Goal: Subscribe to service/newsletter

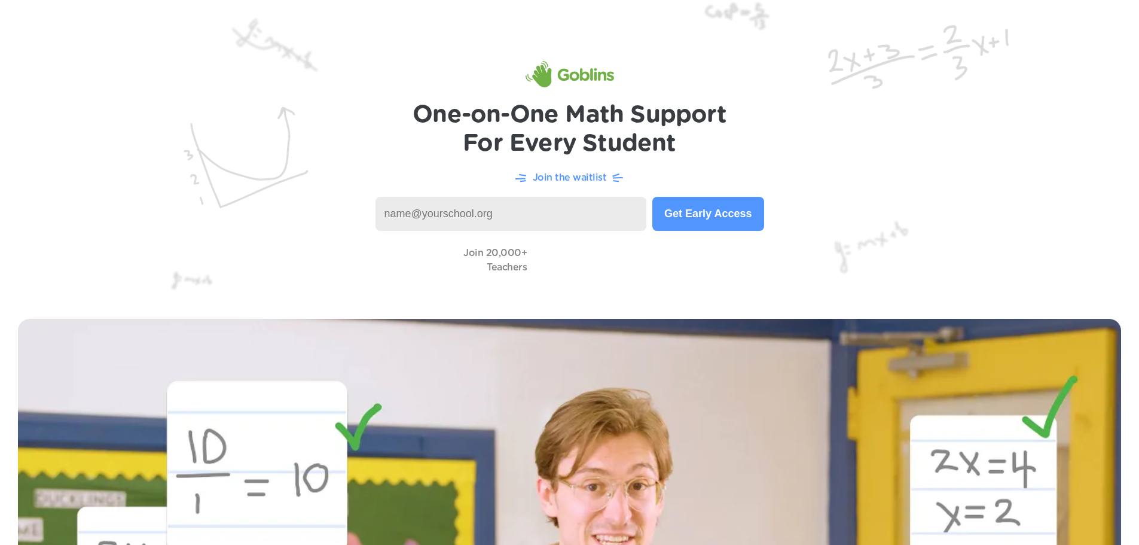
click at [569, 211] on input at bounding box center [512, 214] width 272 height 34
type input "thopkins@jeffersontwp.k12.oh.us"
click at [695, 220] on button "Get Early Access" at bounding box center [708, 214] width 111 height 34
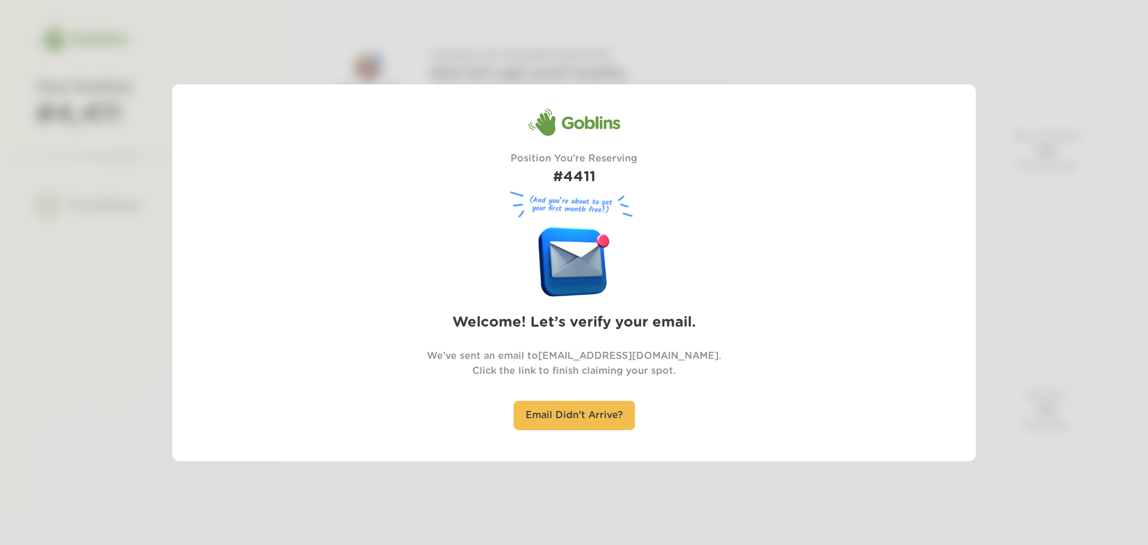
click at [489, 54] on div at bounding box center [574, 272] width 1148 height 545
click at [596, 127] on div "Goblins" at bounding box center [574, 122] width 92 height 29
click at [1026, 129] on div at bounding box center [574, 272] width 1148 height 545
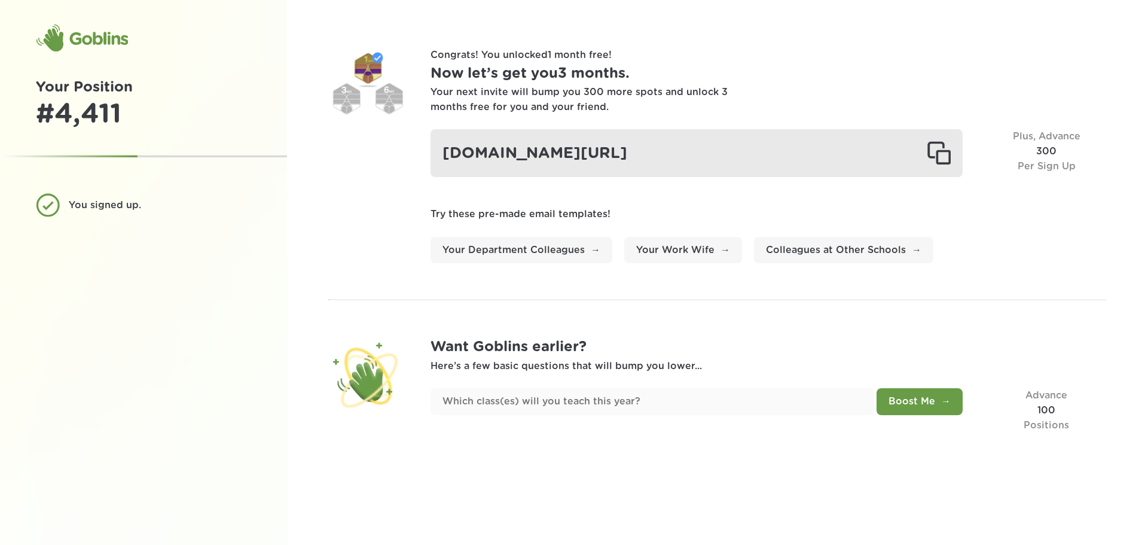
click at [685, 159] on div "goblinsapp.com/?r=recFig4j5NqvefzjV" at bounding box center [697, 153] width 532 height 48
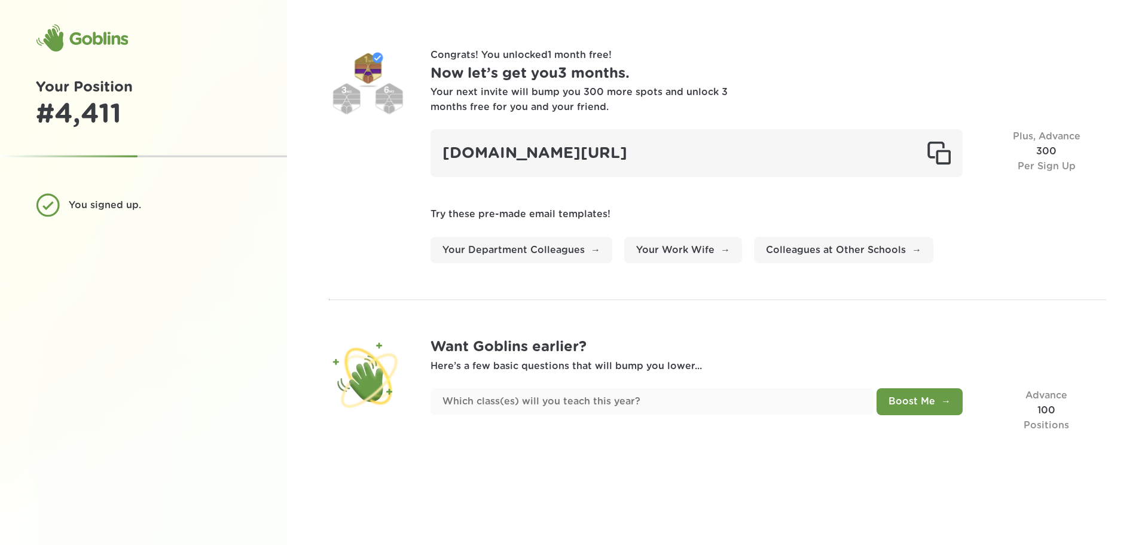
click at [870, 99] on div "Your next invite will bump you 300 more spots and unlock 3 months free for you …" at bounding box center [769, 100] width 676 height 30
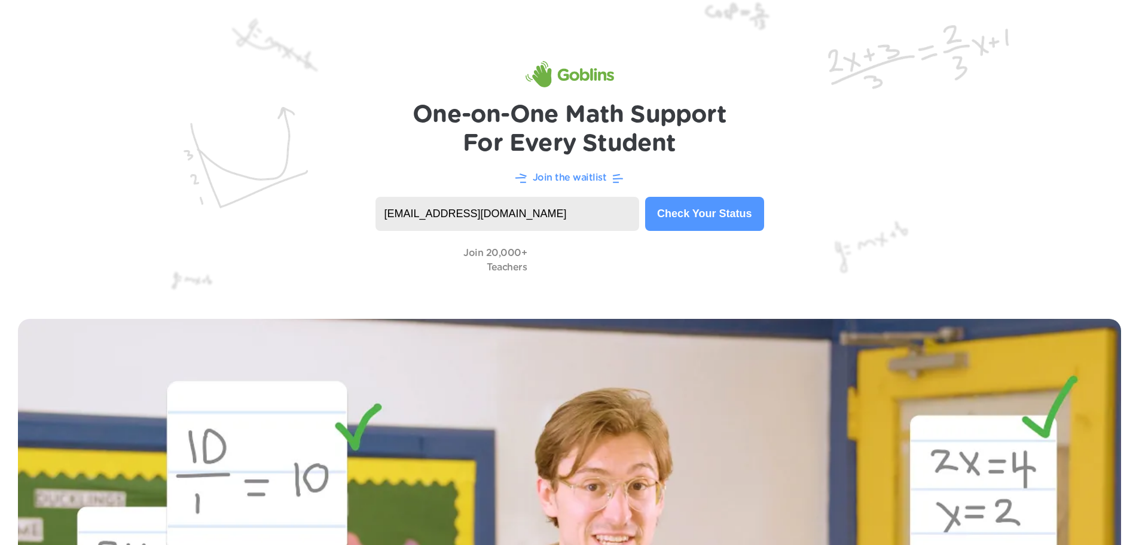
click at [577, 77] on img at bounding box center [570, 74] width 89 height 26
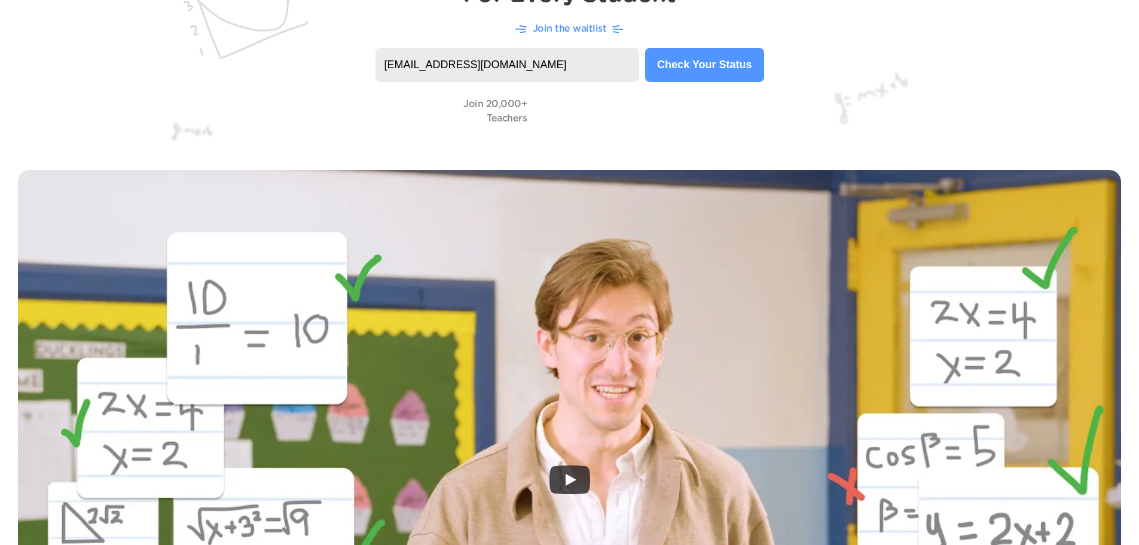
scroll to position [120, 0]
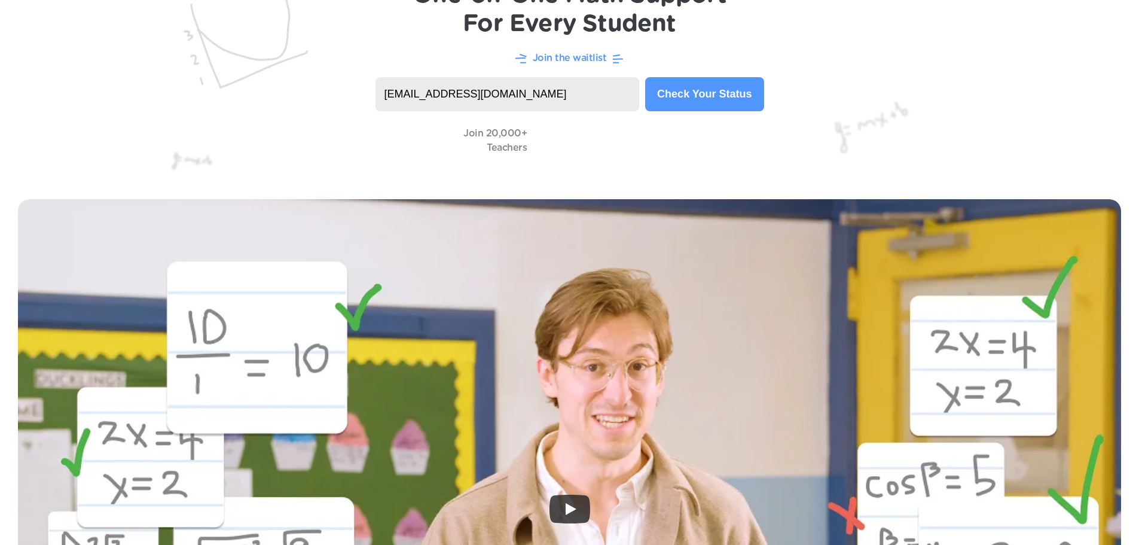
click at [714, 101] on button "Check Your Status" at bounding box center [704, 94] width 118 height 34
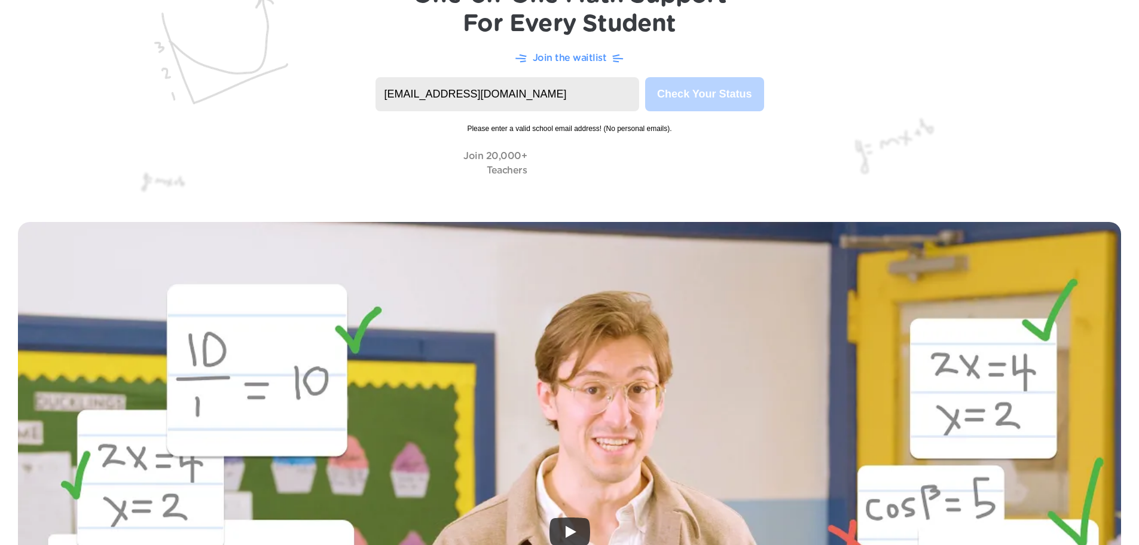
click at [543, 86] on input "[EMAIL_ADDRESS][DOMAIN_NAME]" at bounding box center [508, 94] width 264 height 34
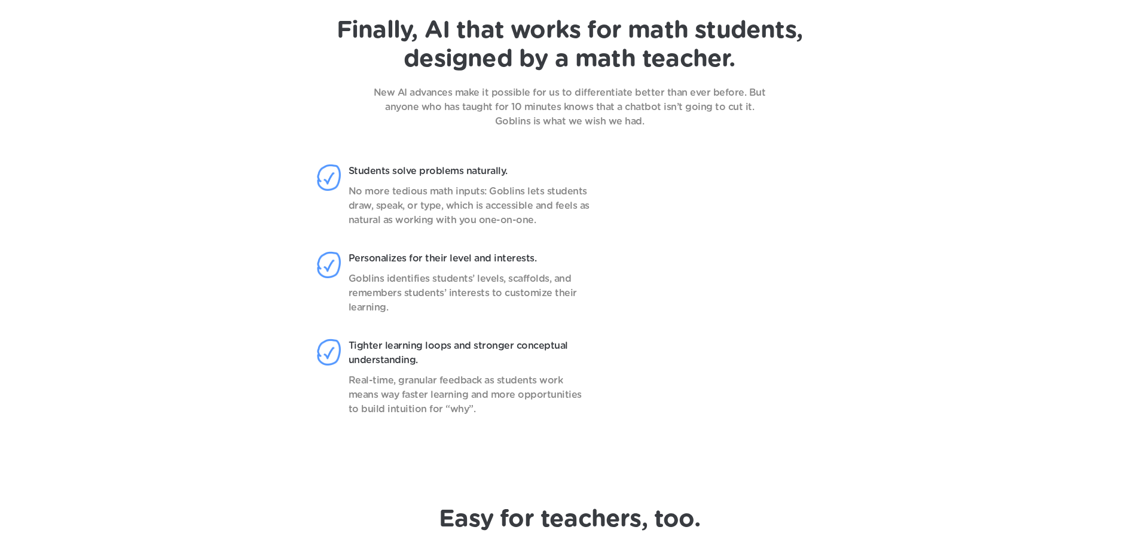
scroll to position [1137, 0]
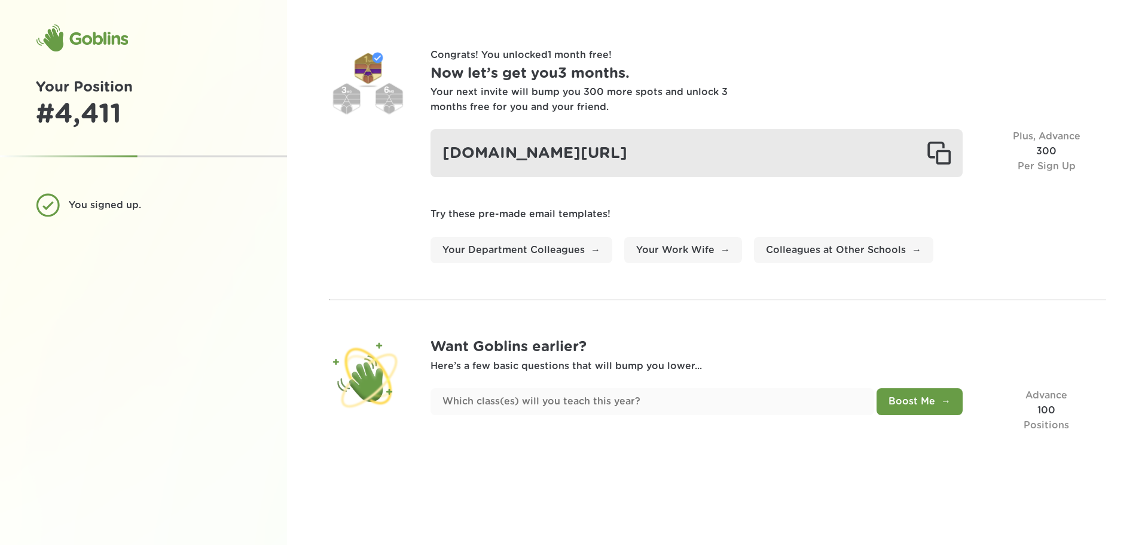
click at [517, 147] on div "goblinsapp.com/?r=recFig4j5NqvefzjV" at bounding box center [697, 153] width 532 height 48
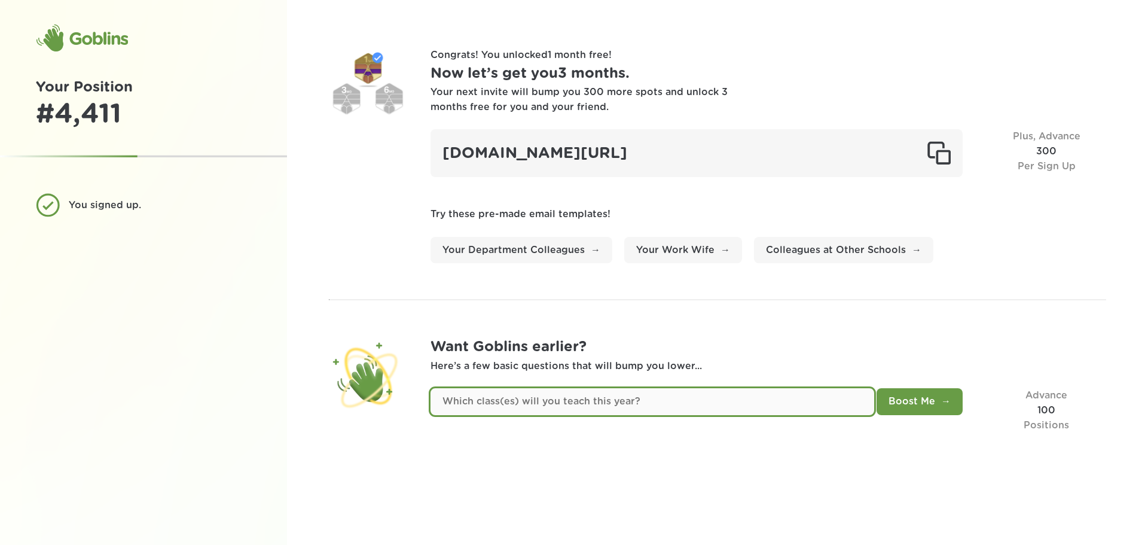
click at [602, 396] on input "text" at bounding box center [653, 401] width 444 height 27
type input "7th and 8th grade math and science"
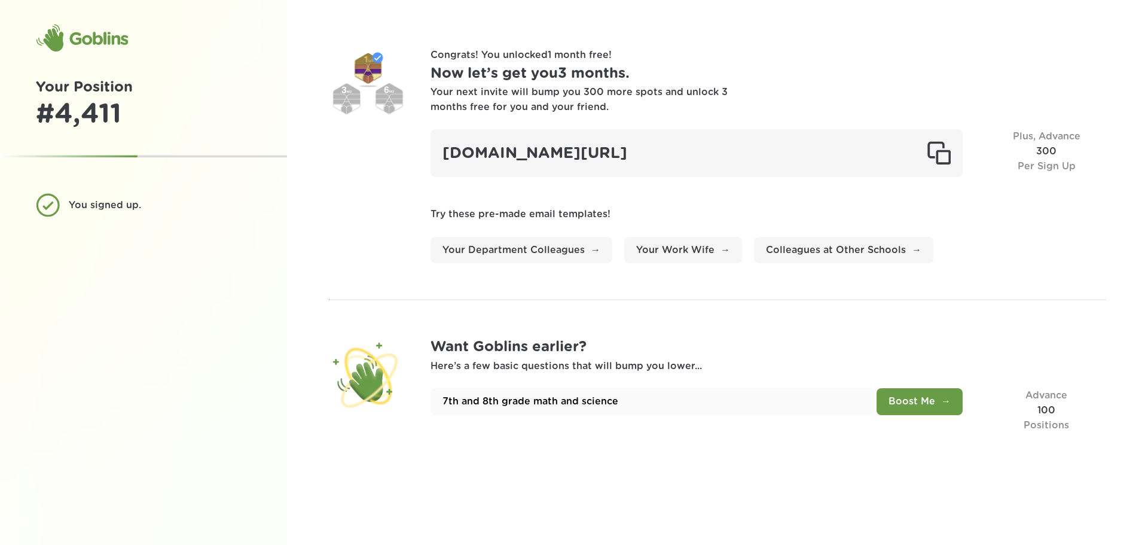
click at [928, 406] on button "Boost Me" at bounding box center [920, 401] width 86 height 27
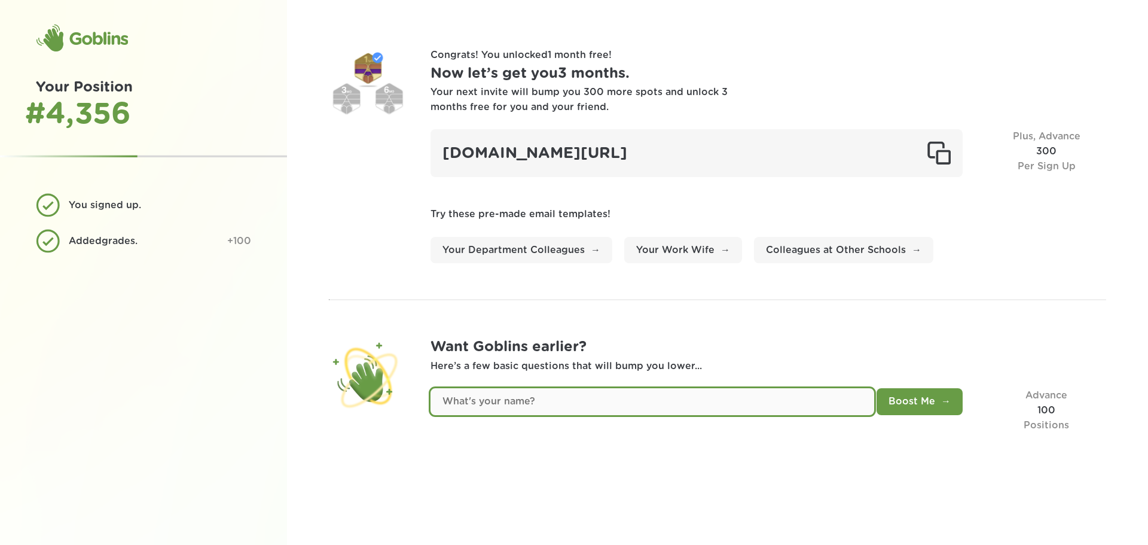
click at [540, 409] on input "text" at bounding box center [653, 401] width 444 height 27
type input "Trevor Hopkins"
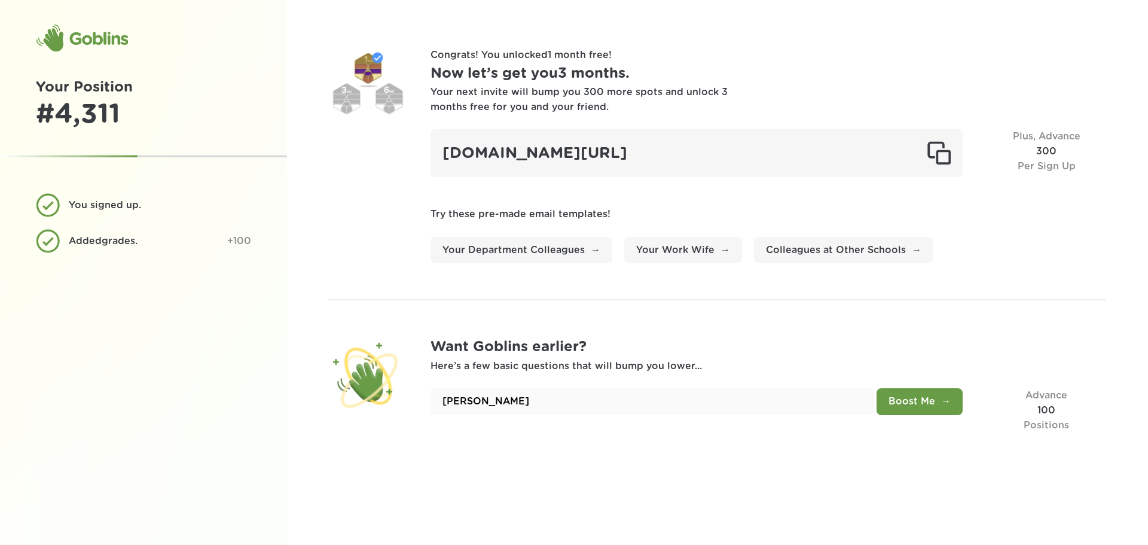
click at [898, 401] on button "Boost Me" at bounding box center [920, 401] width 86 height 27
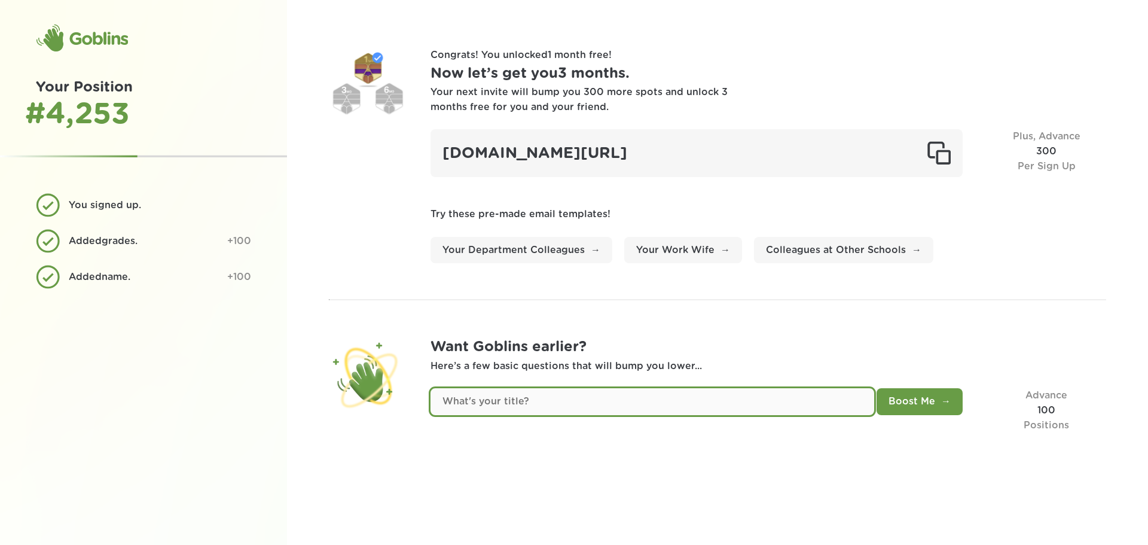
click at [617, 406] on input "text" at bounding box center [653, 401] width 444 height 27
type input "Teacher"
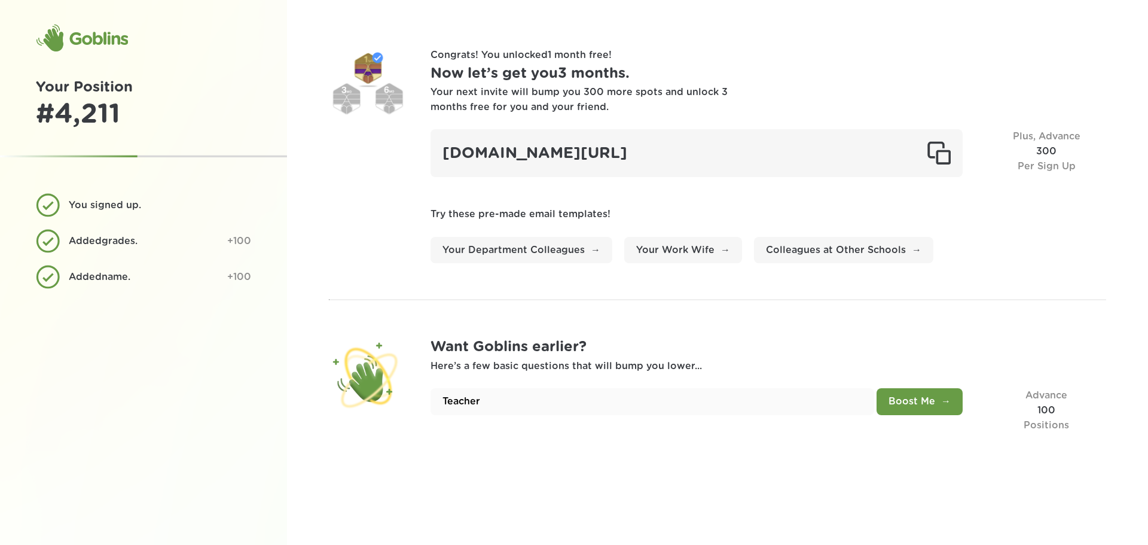
click at [922, 397] on button "Boost Me" at bounding box center [920, 401] width 86 height 27
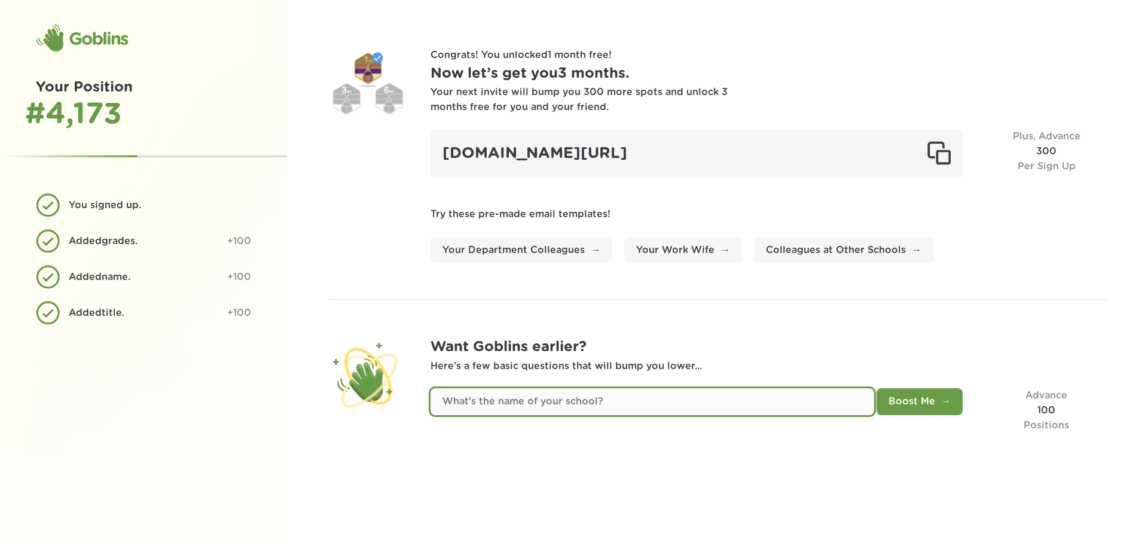
click at [496, 405] on input "text" at bounding box center [653, 401] width 444 height 27
type input "Jefferson Middle School"
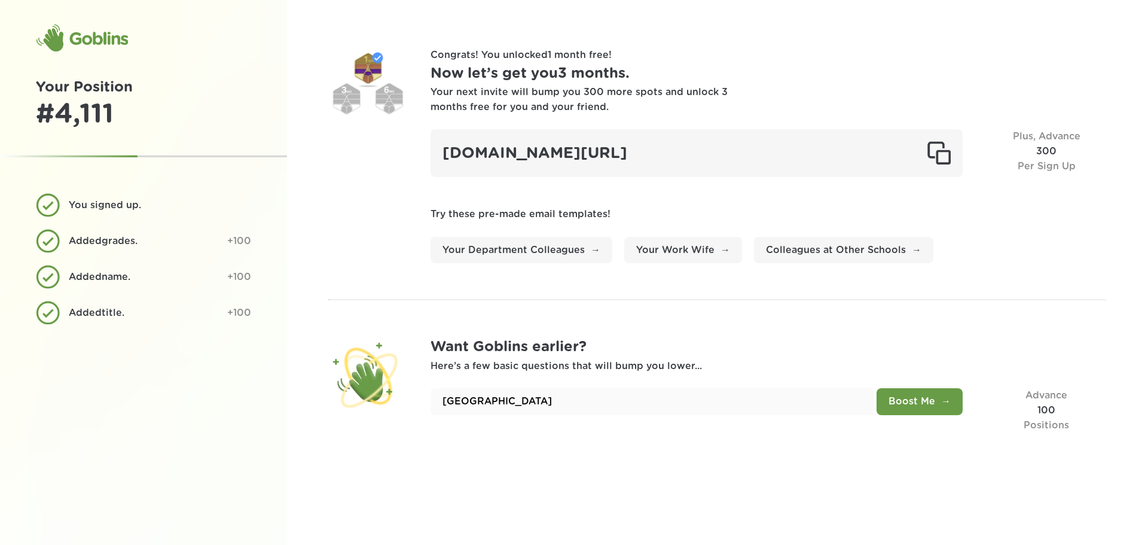
click at [915, 405] on button "Boost Me" at bounding box center [920, 401] width 86 height 27
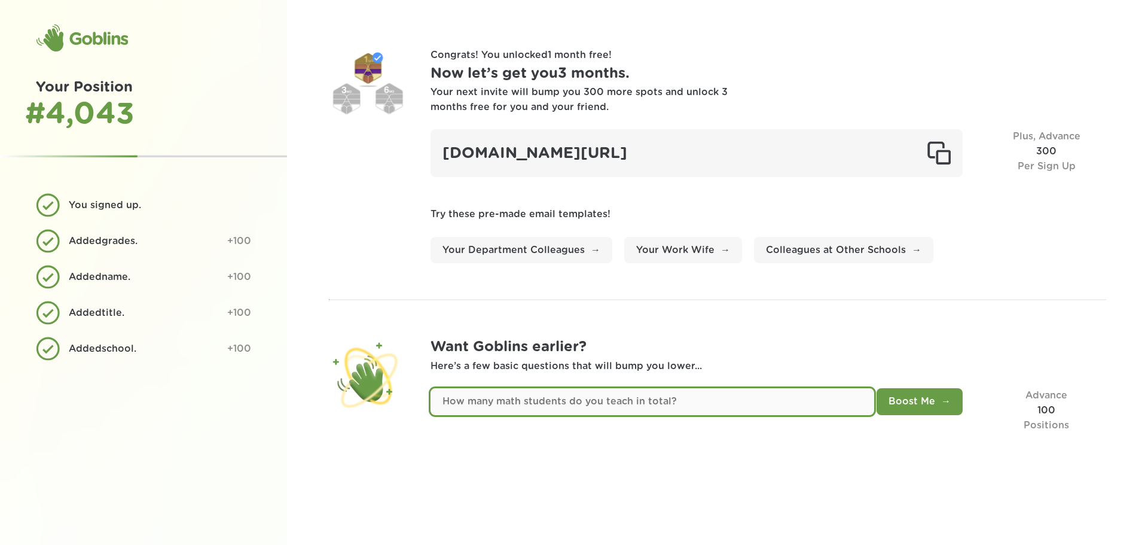
click at [605, 403] on input "text" at bounding box center [653, 401] width 444 height 27
type input "35"
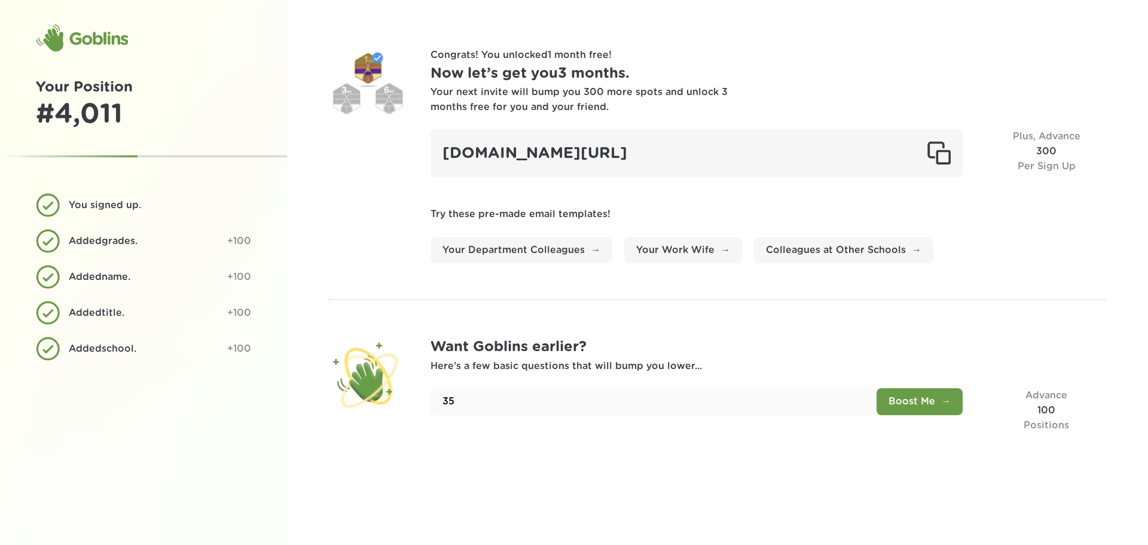
click at [903, 401] on button "Boost Me" at bounding box center [920, 401] width 86 height 27
